Goal: Information Seeking & Learning: Check status

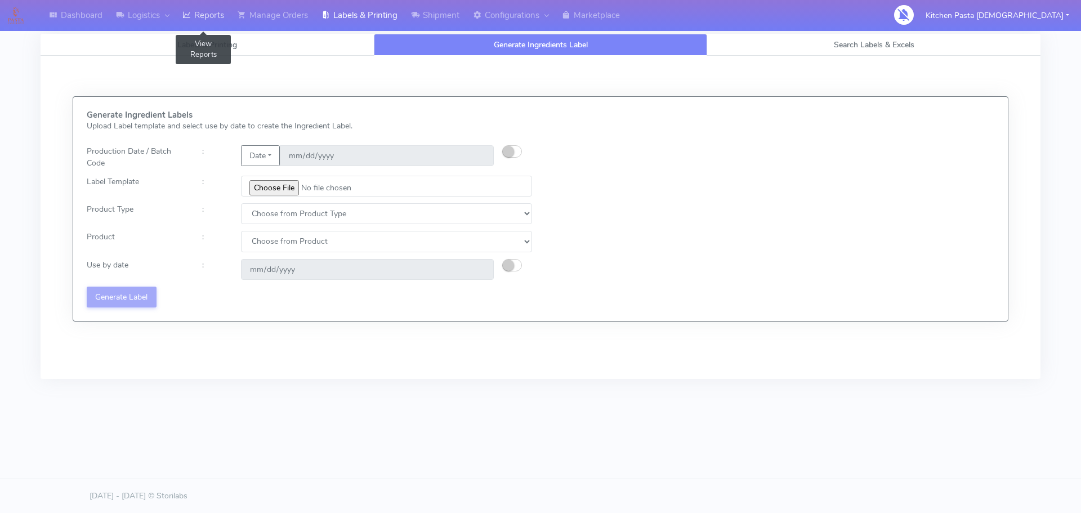
click at [216, 7] on link "Reports" at bounding box center [203, 15] width 55 height 31
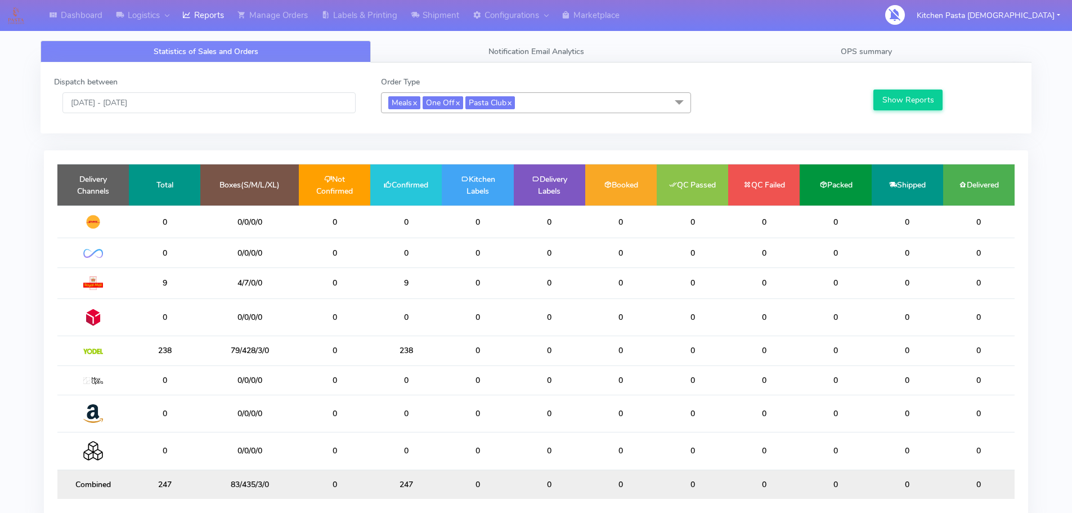
click at [1, 323] on div "Dashboard Logistics London Logistics Reports Manage Orders Labels & Printing Sh…" at bounding box center [536, 281] width 1072 height 522
click at [192, 104] on input "[DATE] - [DATE]" at bounding box center [208, 102] width 293 height 21
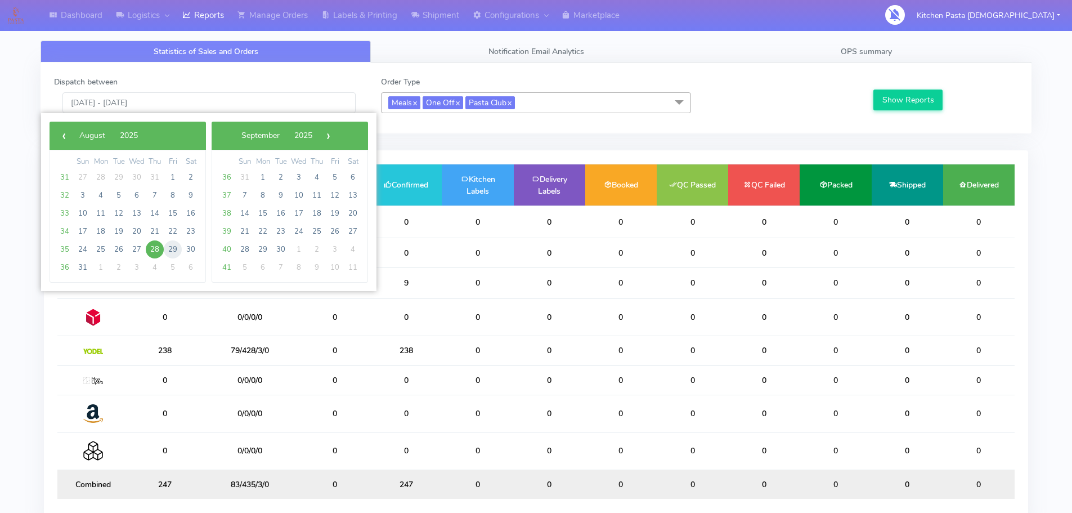
click at [167, 248] on span "29" at bounding box center [173, 249] width 18 height 18
drag, startPoint x: 164, startPoint y: 244, endPoint x: 175, endPoint y: 252, distance: 13.3
click at [167, 248] on span "29" at bounding box center [173, 249] width 18 height 18
type input "29/08/2025 - 29/08/2025"
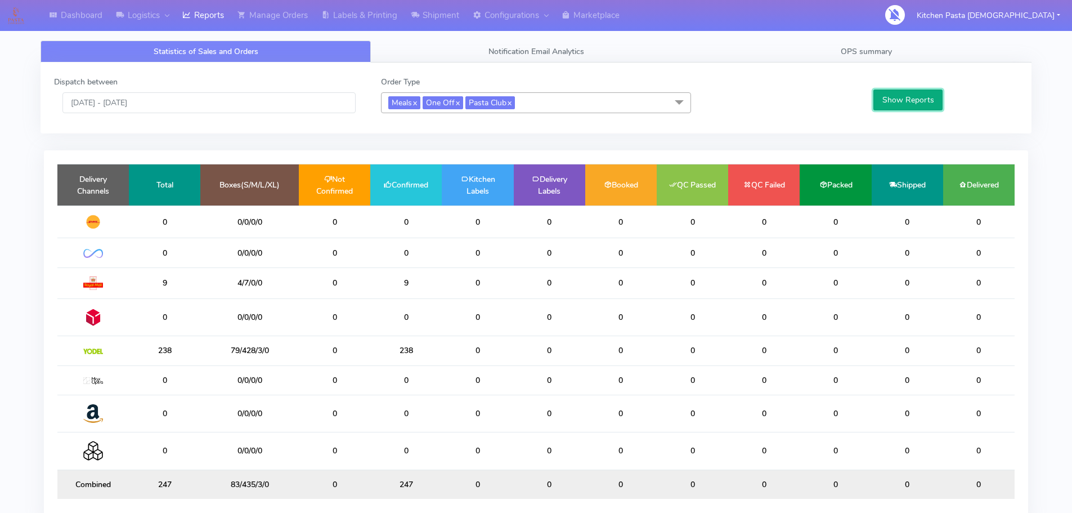
click at [914, 90] on button "Show Reports" at bounding box center [908, 100] width 69 height 21
click at [286, 19] on link "Manage Orders" at bounding box center [273, 15] width 84 height 31
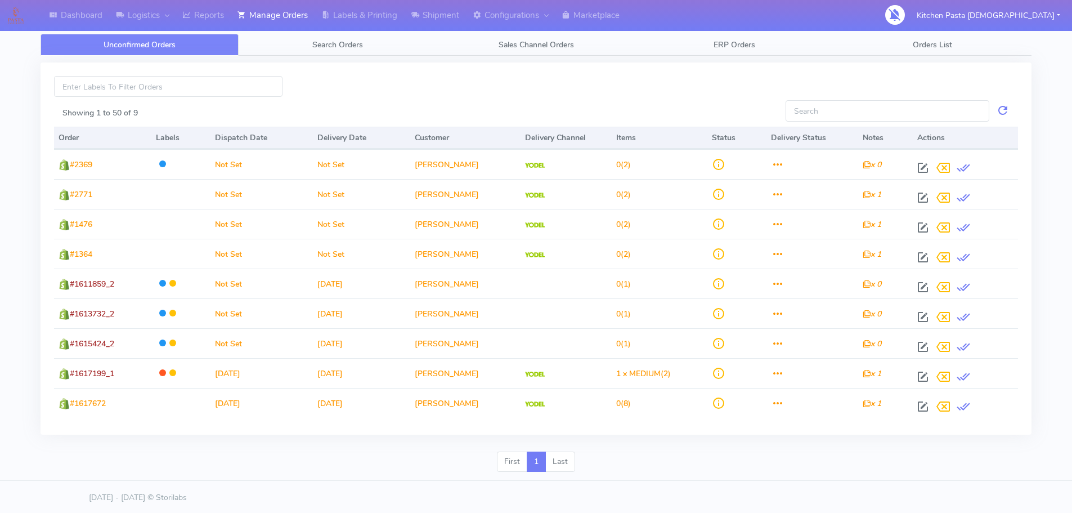
click at [222, 32] on div "Unconfirmed Orders Search Orders Sales Channel Orders ERP Orders Orders List Sh…" at bounding box center [536, 250] width 991 height 460
click at [223, 25] on link "Reports" at bounding box center [203, 15] width 55 height 31
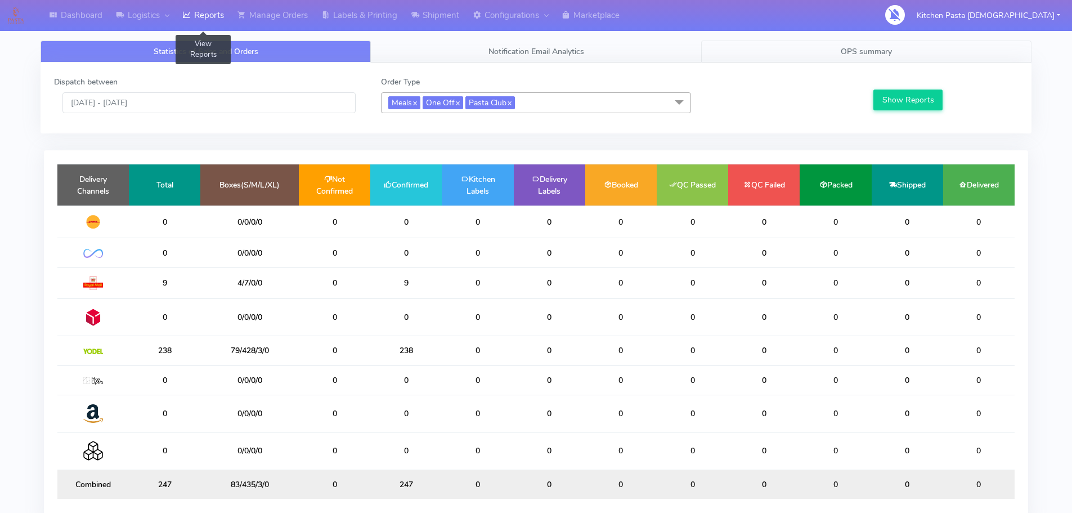
click at [857, 51] on span "OPS summary" at bounding box center [866, 51] width 51 height 11
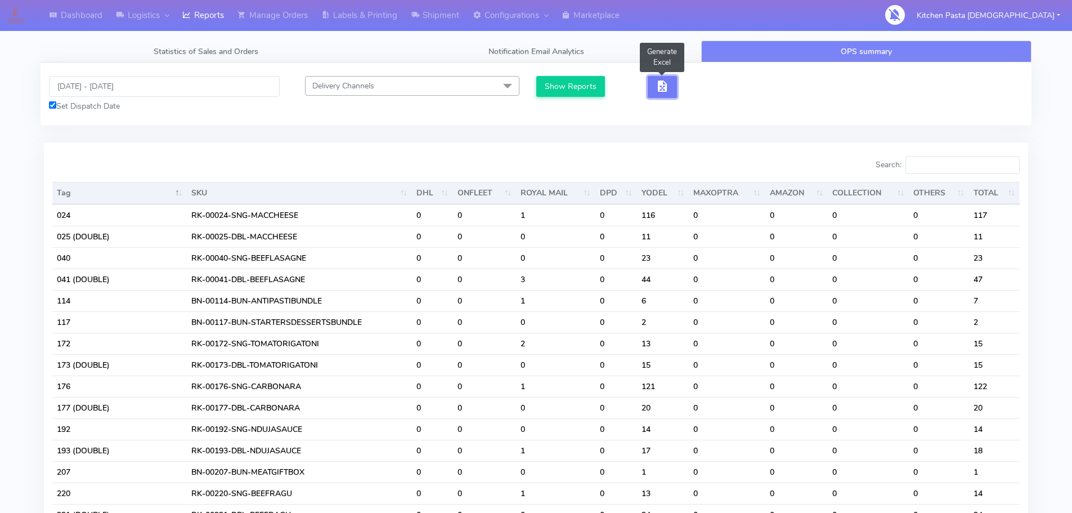
click at [660, 91] on span "button" at bounding box center [663, 88] width 14 height 11
click at [706, 84] on span "button" at bounding box center [704, 88] width 14 height 11
